Goal: Download file/media

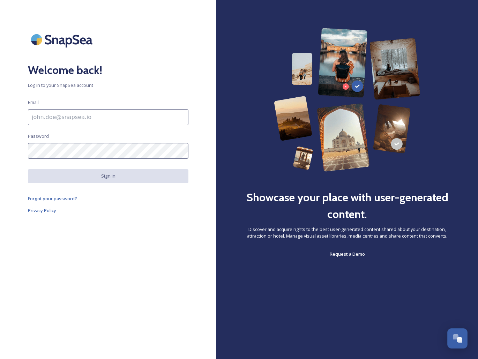
click at [147, 115] on input at bounding box center [108, 117] width 161 height 16
paste input "[PERSON_NAME] 14:32 [PERSON_NAME][EMAIL_ADDRESS][DOMAIN_NAME]"
drag, startPoint x: 90, startPoint y: 118, endPoint x: 0, endPoint y: 118, distance: 89.7
click at [11, 118] on div "Welcome back! Log in to your SnapSea account Email [PERSON_NAME] 14:32 [PERSON_…" at bounding box center [108, 179] width 217 height 303
type input "[PERSON_NAME][EMAIL_ADDRESS][DOMAIN_NAME]"
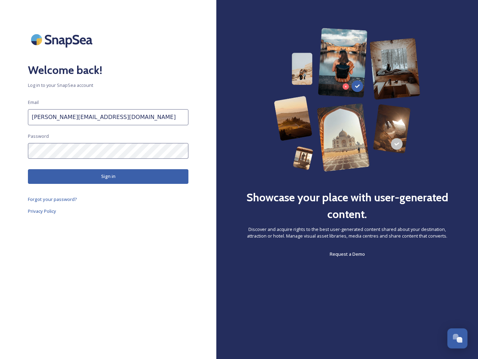
click at [105, 175] on button "Sign in" at bounding box center [108, 176] width 161 height 14
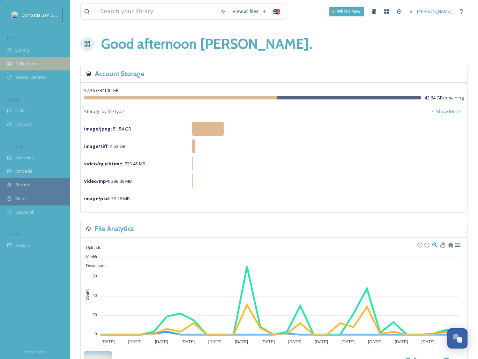
click at [34, 63] on span "Collections" at bounding box center [26, 63] width 23 height 7
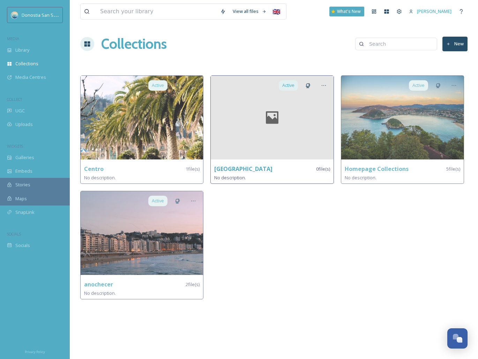
click at [267, 175] on div "No description." at bounding box center [272, 178] width 116 height 8
click at [269, 144] on div at bounding box center [272, 118] width 123 height 84
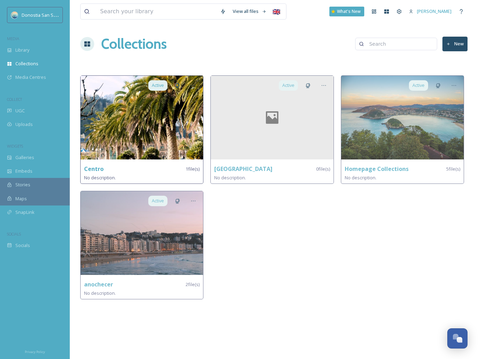
click at [156, 153] on img at bounding box center [142, 118] width 123 height 84
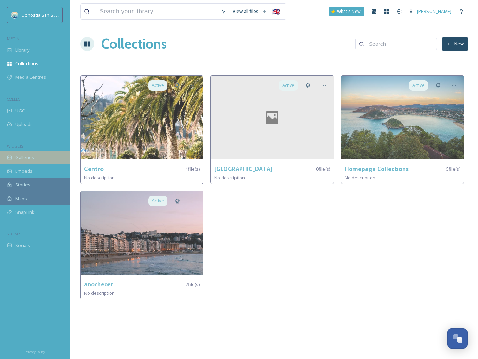
click at [37, 155] on div "Galleries" at bounding box center [35, 158] width 70 height 14
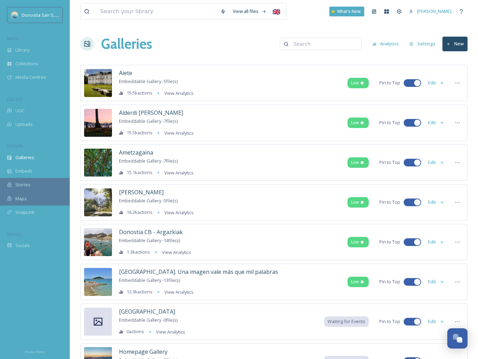
click at [305, 43] on input at bounding box center [325, 44] width 68 height 14
paste input "Txangurro"
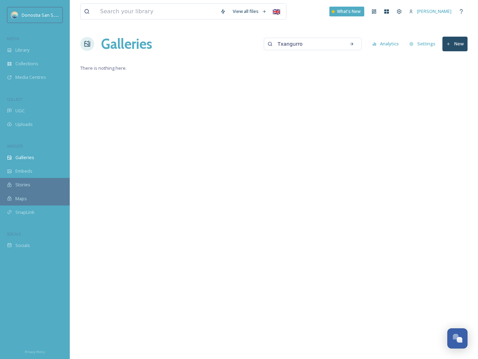
click at [300, 44] on input "Txangurro" at bounding box center [308, 44] width 68 height 14
paste input "Bacala"
type input "Bacalao"
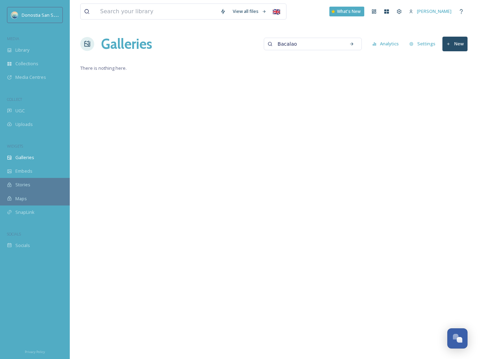
click at [305, 47] on input "Bacalao" at bounding box center [308, 44] width 68 height 14
type input "¡"
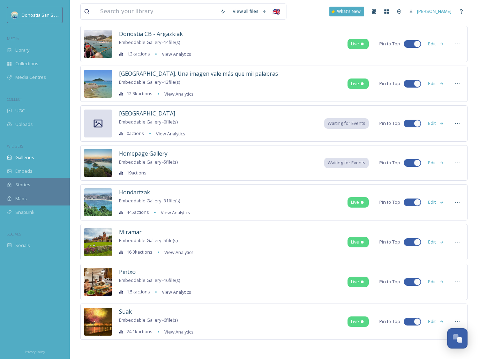
scroll to position [200, 0]
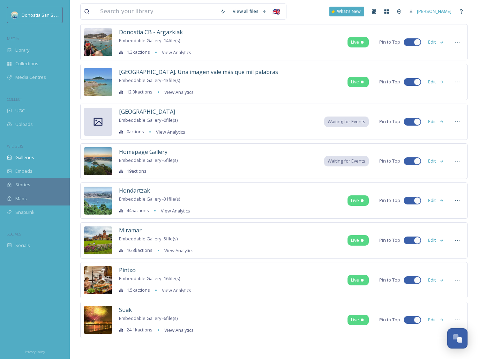
click at [212, 272] on div "Pintxo Embeddable Gallery - 16 file(s) 1.5k actions View Analytics Live Pin to …" at bounding box center [274, 280] width 388 height 36
click at [131, 269] on span "Pintxo" at bounding box center [127, 270] width 17 height 8
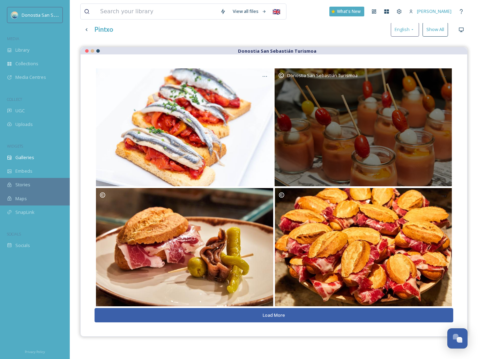
scroll to position [100, 0]
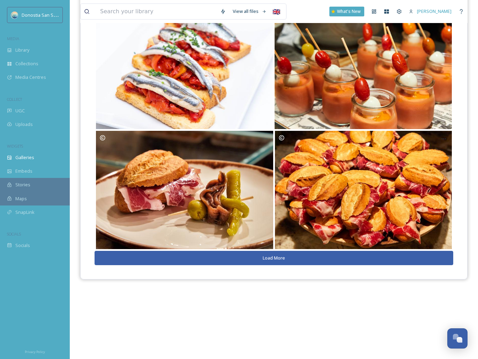
click at [292, 259] on button "Load More" at bounding box center [274, 258] width 359 height 14
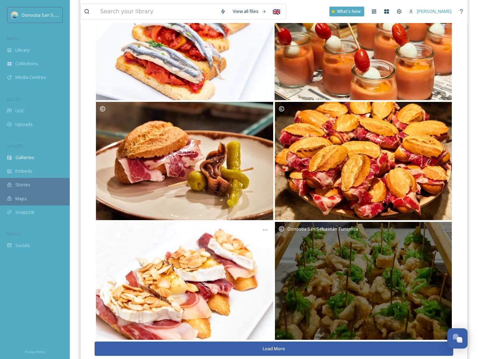
scroll to position [150, 0]
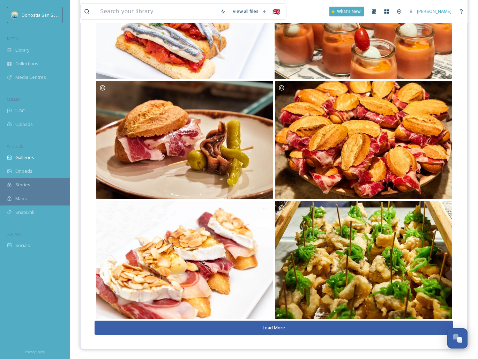
click at [285, 322] on button "Load More" at bounding box center [274, 328] width 359 height 14
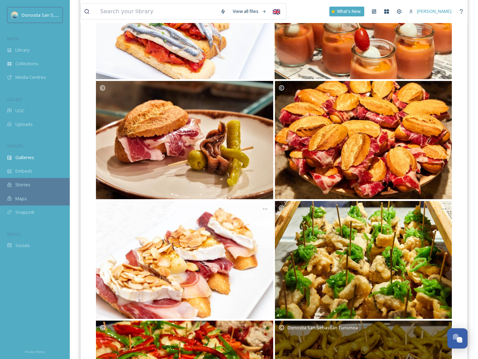
scroll to position [270, 0]
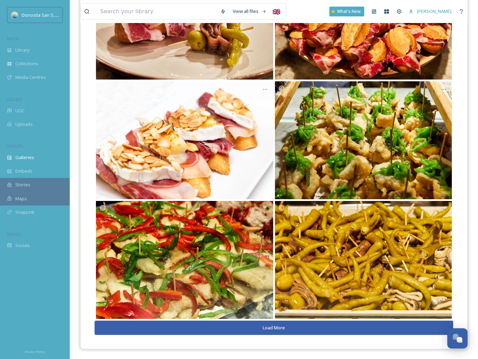
click at [285, 327] on button "Load More" at bounding box center [274, 328] width 359 height 14
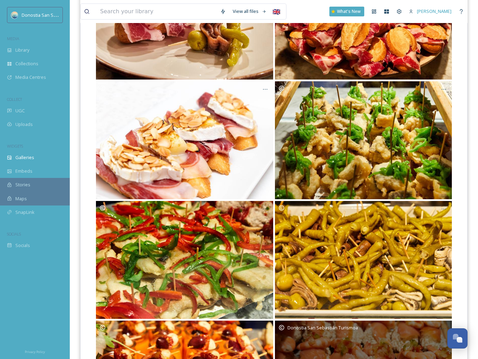
scroll to position [389, 0]
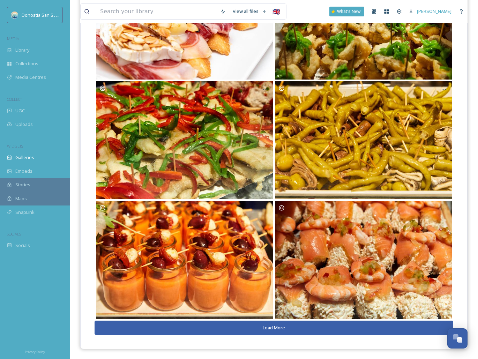
click at [284, 327] on button "Load More" at bounding box center [274, 328] width 359 height 14
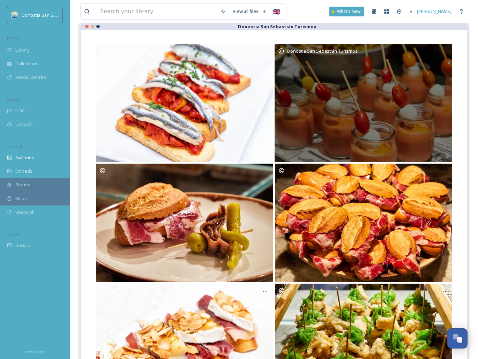
scroll to position [82, 0]
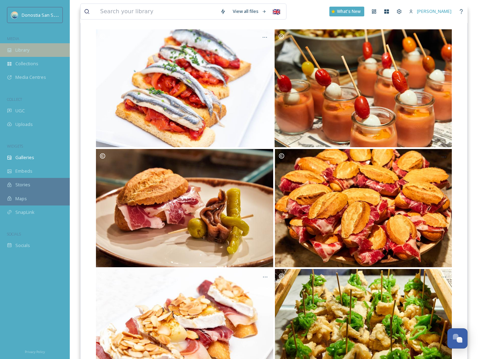
click at [23, 51] on span "Library" at bounding box center [22, 50] width 14 height 7
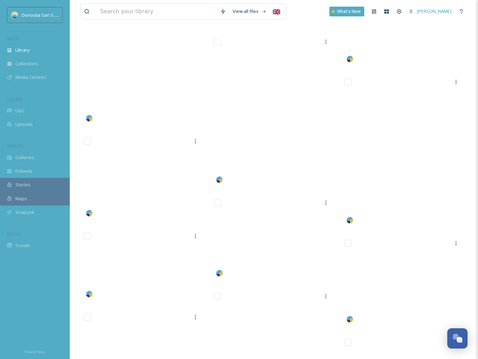
scroll to position [14147, 0]
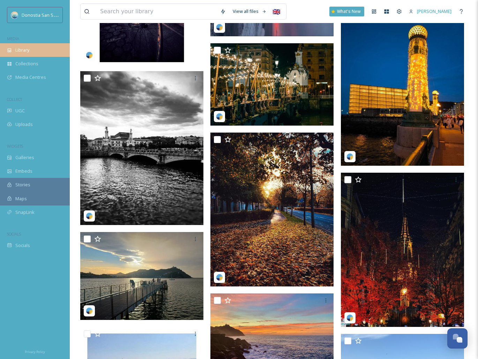
click at [33, 49] on div "Library" at bounding box center [35, 50] width 70 height 14
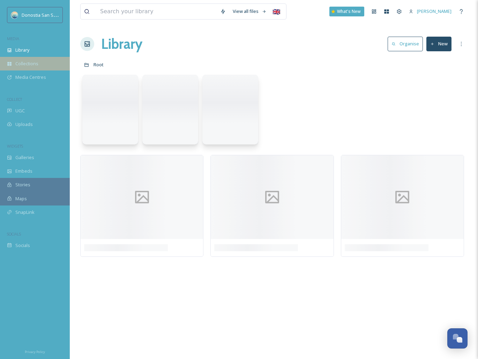
click at [33, 64] on span "Collections" at bounding box center [26, 63] width 23 height 7
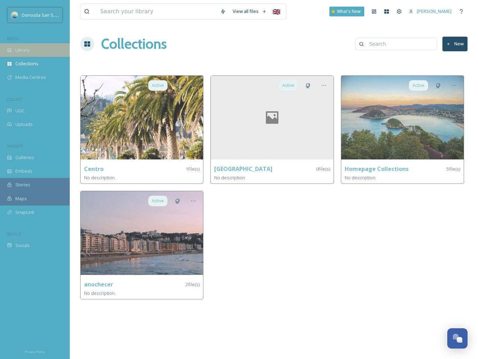
click at [28, 49] on span "Library" at bounding box center [22, 50] width 14 height 7
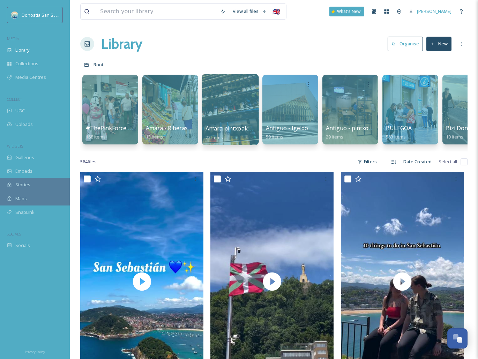
click at [252, 110] on div at bounding box center [230, 109] width 57 height 71
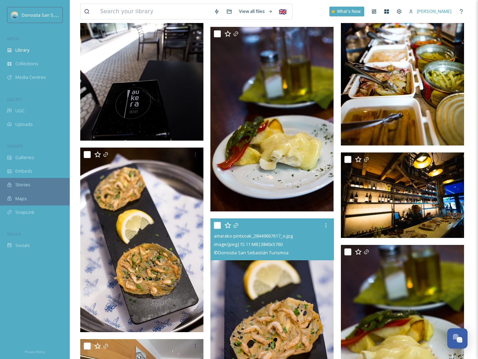
scroll to position [876, 0]
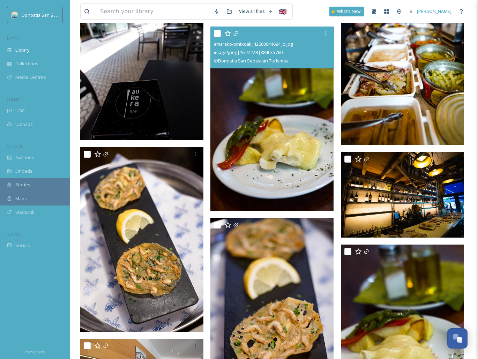
click at [295, 140] on img at bounding box center [272, 119] width 123 height 185
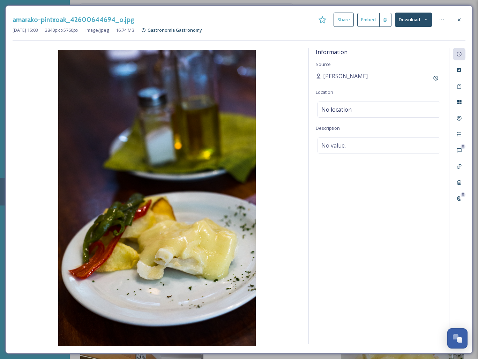
click at [404, 19] on button "Download" at bounding box center [413, 20] width 37 height 14
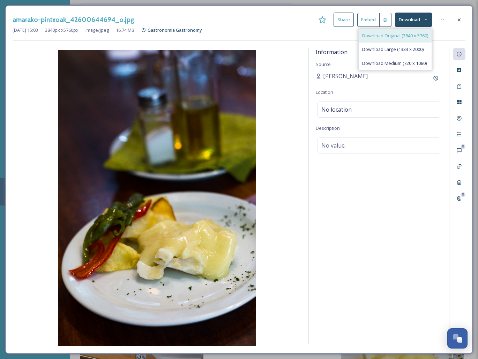
click at [395, 35] on span "Download Original (3840 x 5760)" at bounding box center [395, 35] width 66 height 7
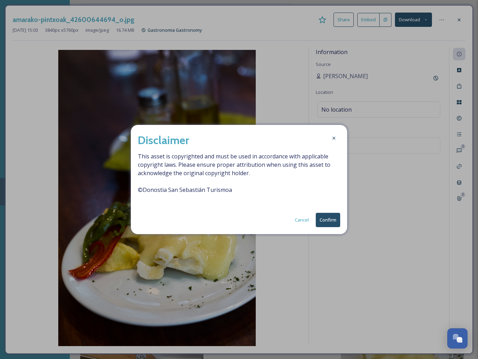
click at [332, 227] on div "Disclaimer This asset is copyrighted and must be used in accordance with applic…" at bounding box center [239, 179] width 217 height 109
click at [332, 222] on button "Confirm" at bounding box center [328, 220] width 24 height 14
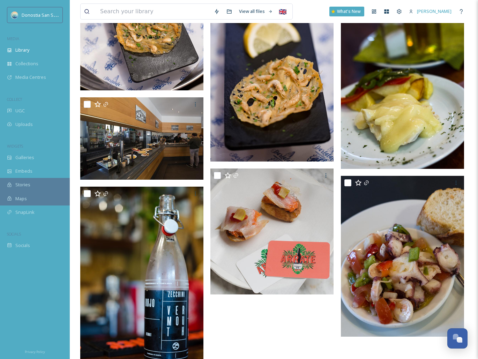
scroll to position [1139, 0]
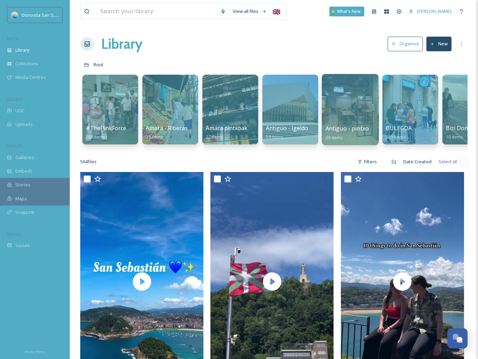
click at [343, 113] on div at bounding box center [350, 109] width 57 height 71
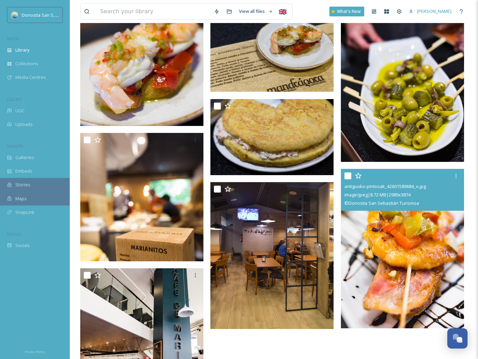
scroll to position [1110, 0]
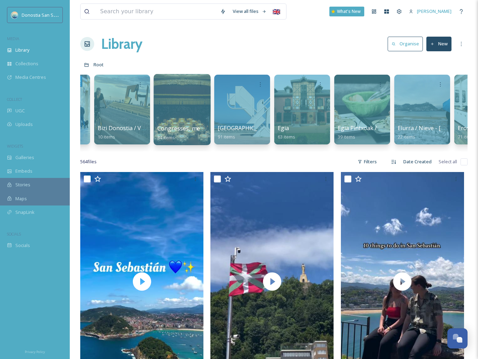
scroll to position [0, 350]
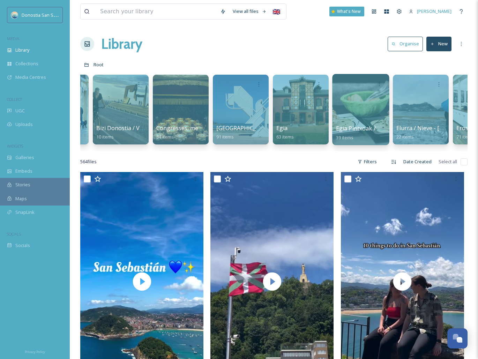
click at [359, 104] on div at bounding box center [360, 109] width 57 height 71
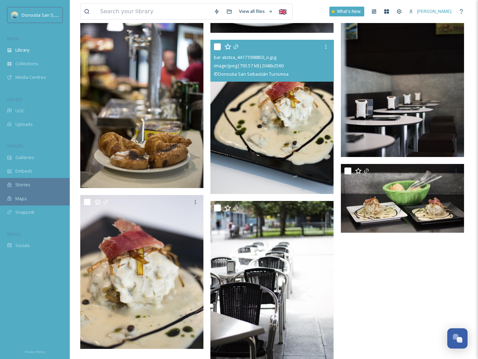
scroll to position [1899, 0]
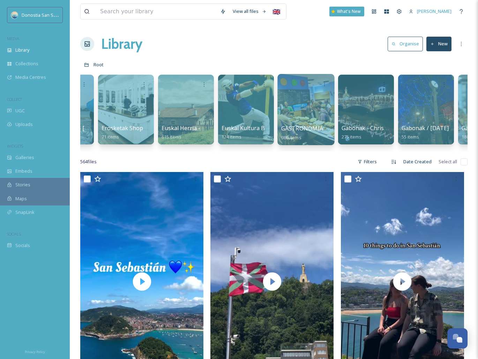
scroll to position [0, 777]
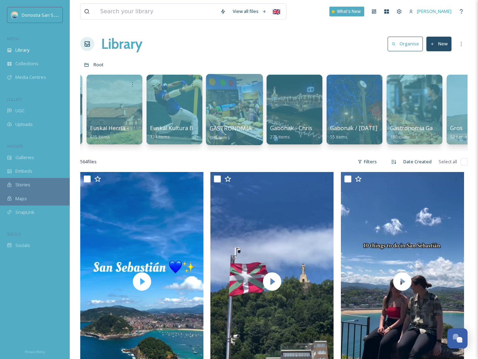
click at [224, 95] on div at bounding box center [234, 109] width 57 height 71
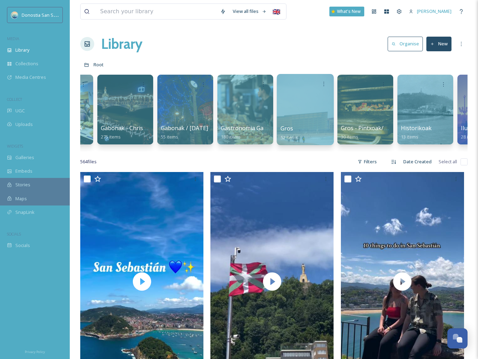
scroll to position [0, 958]
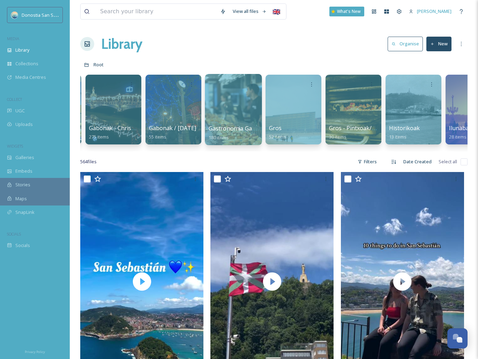
click at [234, 106] on div at bounding box center [233, 109] width 57 height 71
click at [301, 108] on div at bounding box center [293, 109] width 57 height 71
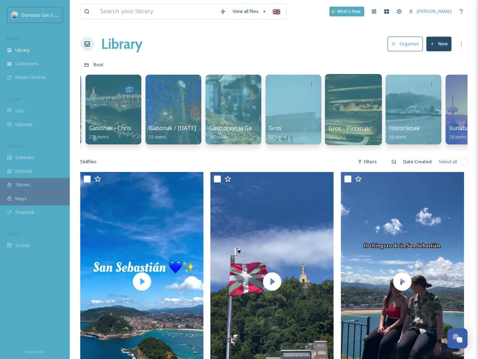
click at [345, 108] on div at bounding box center [353, 109] width 57 height 71
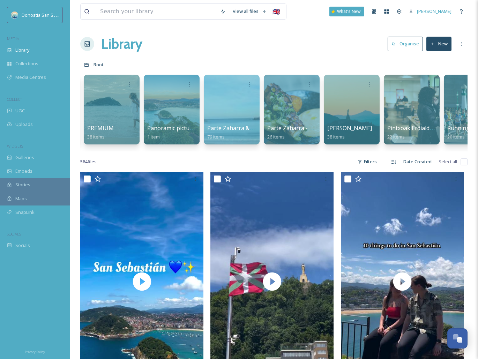
scroll to position [0, 2162]
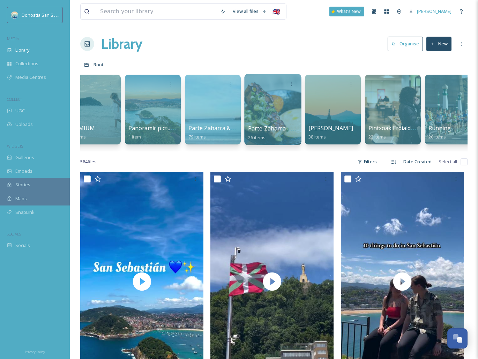
click at [272, 106] on div at bounding box center [272, 109] width 57 height 71
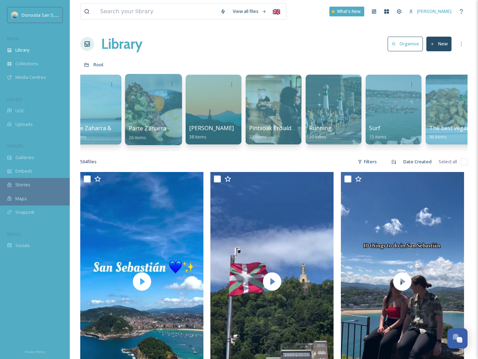
scroll to position [0, 2301]
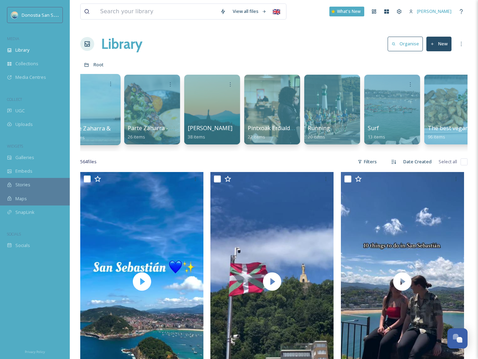
click at [99, 105] on div at bounding box center [92, 109] width 57 height 71
click at [263, 105] on div at bounding box center [272, 109] width 57 height 71
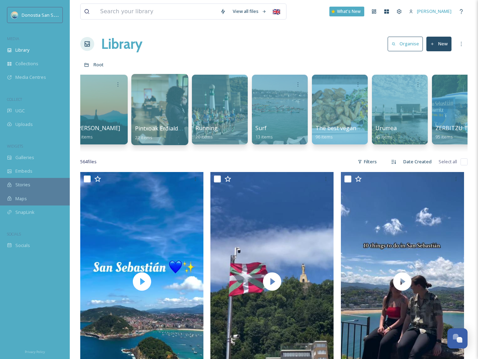
scroll to position [0, 2435]
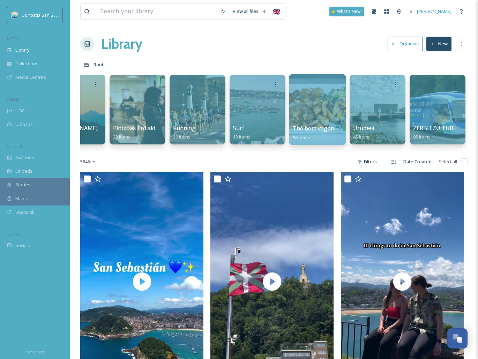
click at [323, 100] on div at bounding box center [317, 109] width 57 height 71
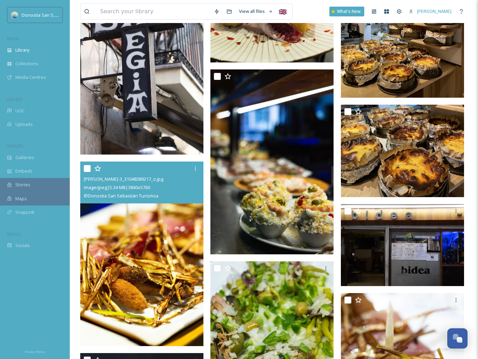
scroll to position [6591, 0]
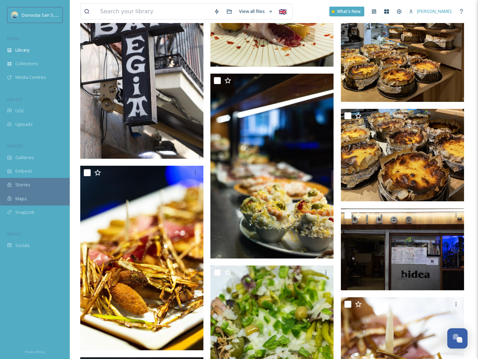
click at [410, 64] on img at bounding box center [402, 19] width 123 height 164
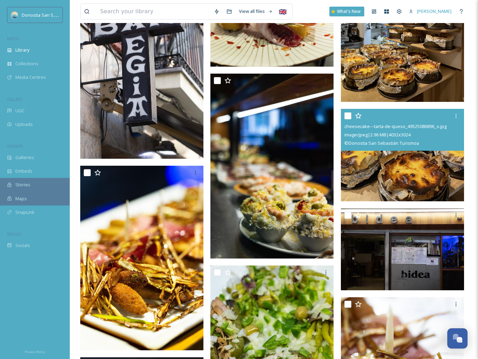
click at [409, 175] on img at bounding box center [402, 155] width 123 height 93
click at [396, 97] on img at bounding box center [402, 19] width 123 height 164
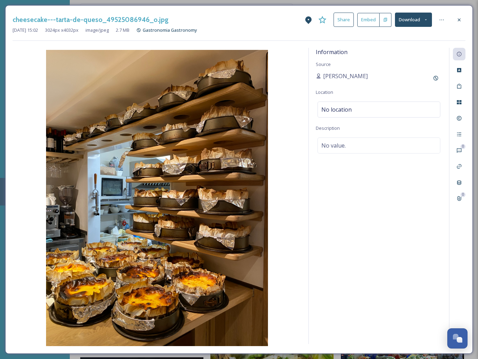
click at [413, 28] on div "Aug 10 2023 15:02 3024 px x 4032 px image/jpeg 2.7 MB Gastronomia Gastronomy" at bounding box center [239, 30] width 453 height 7
click at [409, 20] on button "Download" at bounding box center [413, 20] width 37 height 14
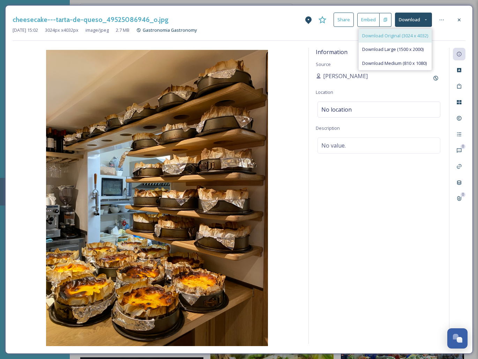
click at [392, 36] on span "Download Original (3024 x 4032)" at bounding box center [395, 35] width 66 height 7
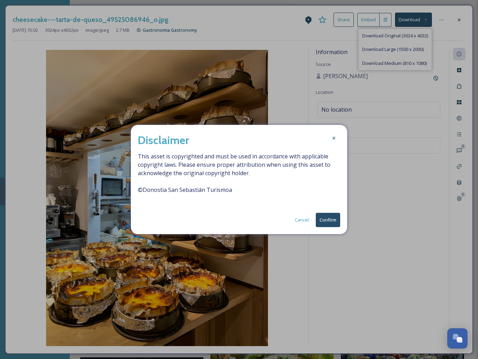
click at [326, 221] on button "Confirm" at bounding box center [328, 220] width 24 height 14
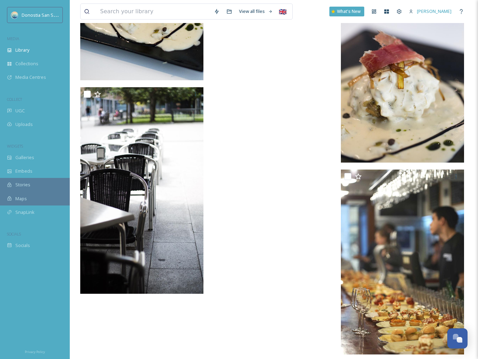
scroll to position [8403, 0]
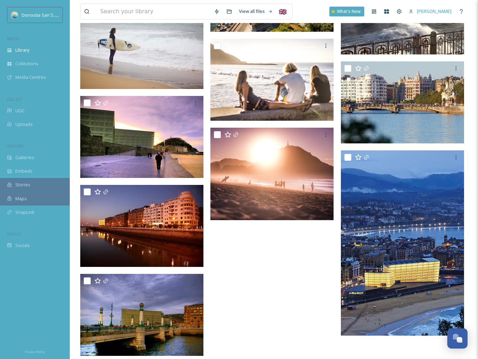
scroll to position [1629, 0]
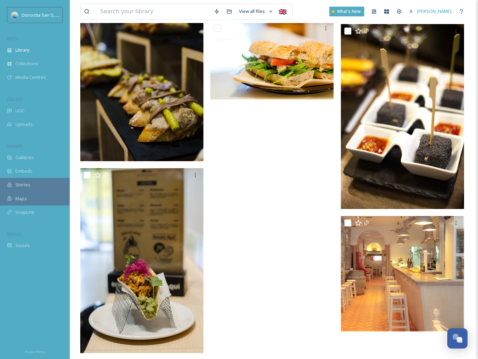
scroll to position [1283, 0]
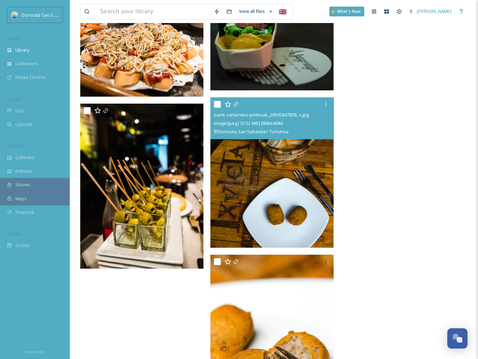
scroll to position [1187, 0]
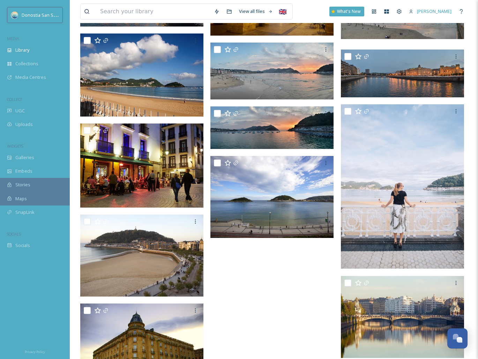
scroll to position [2762, 0]
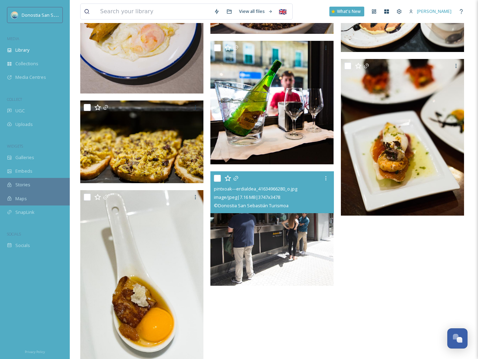
scroll to position [871, 0]
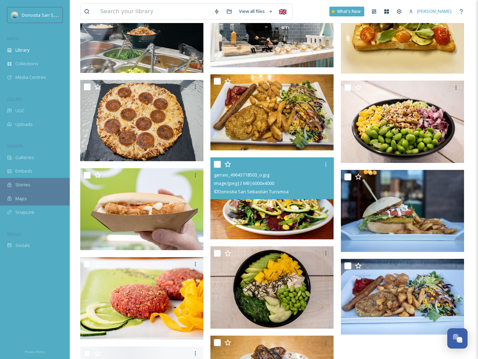
scroll to position [2802, 0]
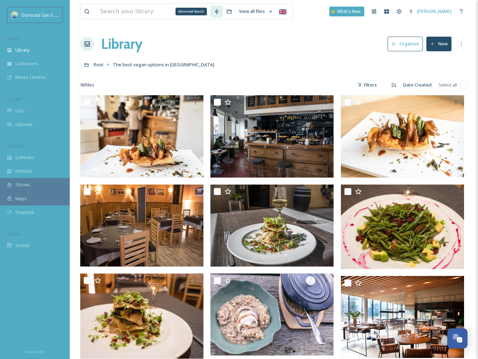
click at [183, 15] on div "Advanced Search" at bounding box center [191, 12] width 31 height 8
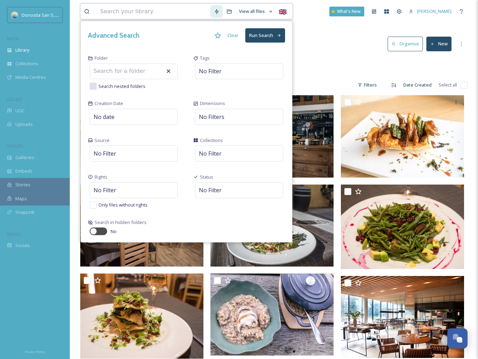
click at [157, 12] on input at bounding box center [154, 11] width 114 height 15
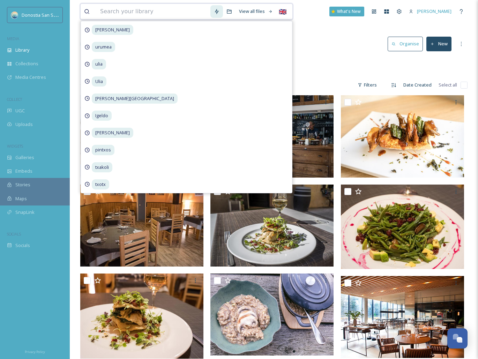
paste input "Pantxineta"
type input "Pantxineta"
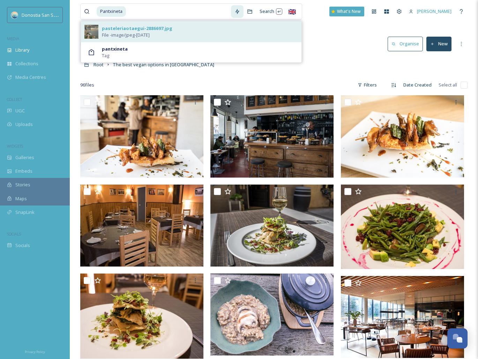
click at [150, 35] on span "File - image/jpeg - Apr 25 2025" at bounding box center [126, 35] width 48 height 7
